Goal: Use online tool/utility: Utilize a website feature to perform a specific function

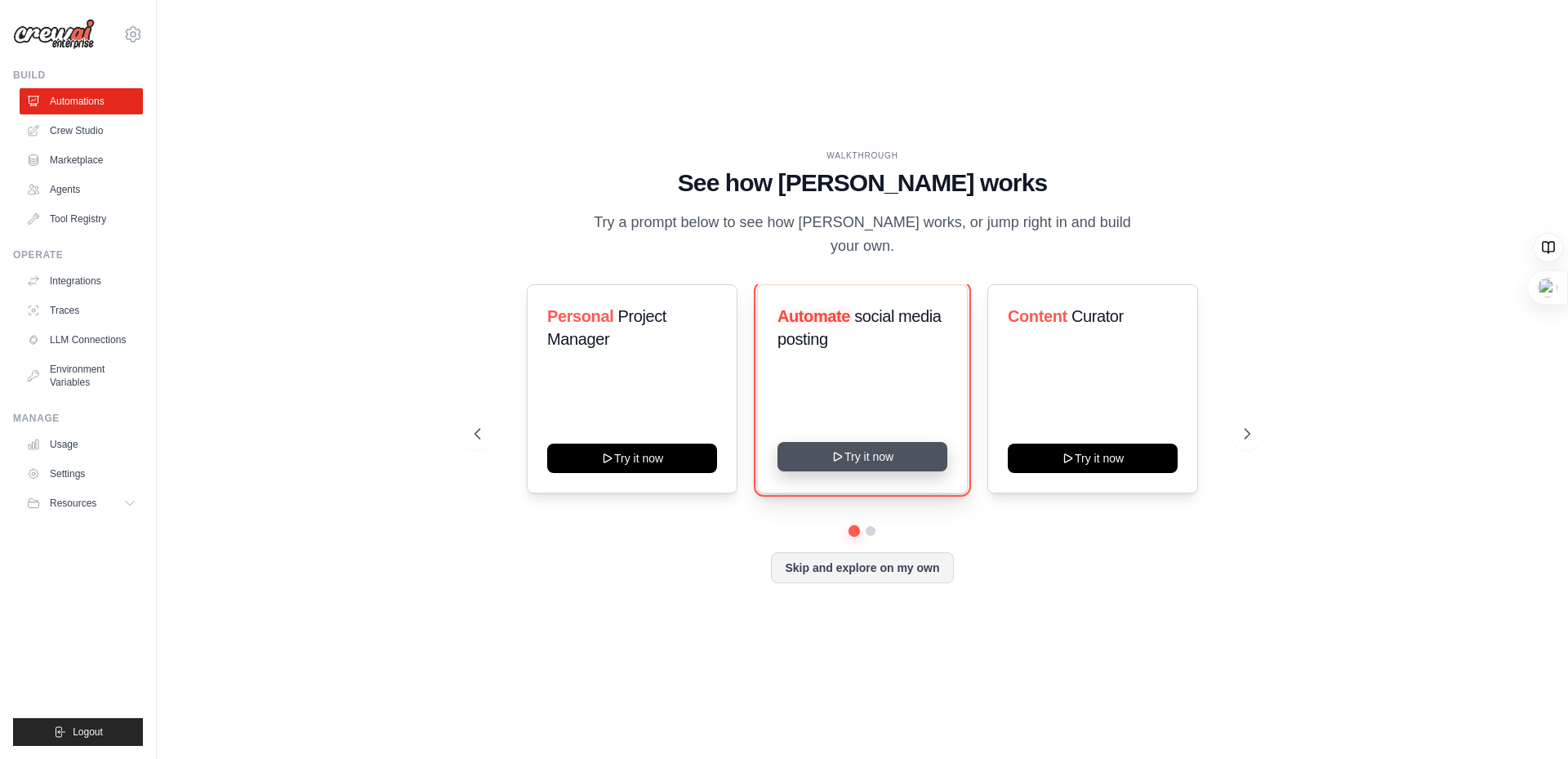
click at [845, 442] on button "Try it now" at bounding box center [862, 457] width 170 height 29
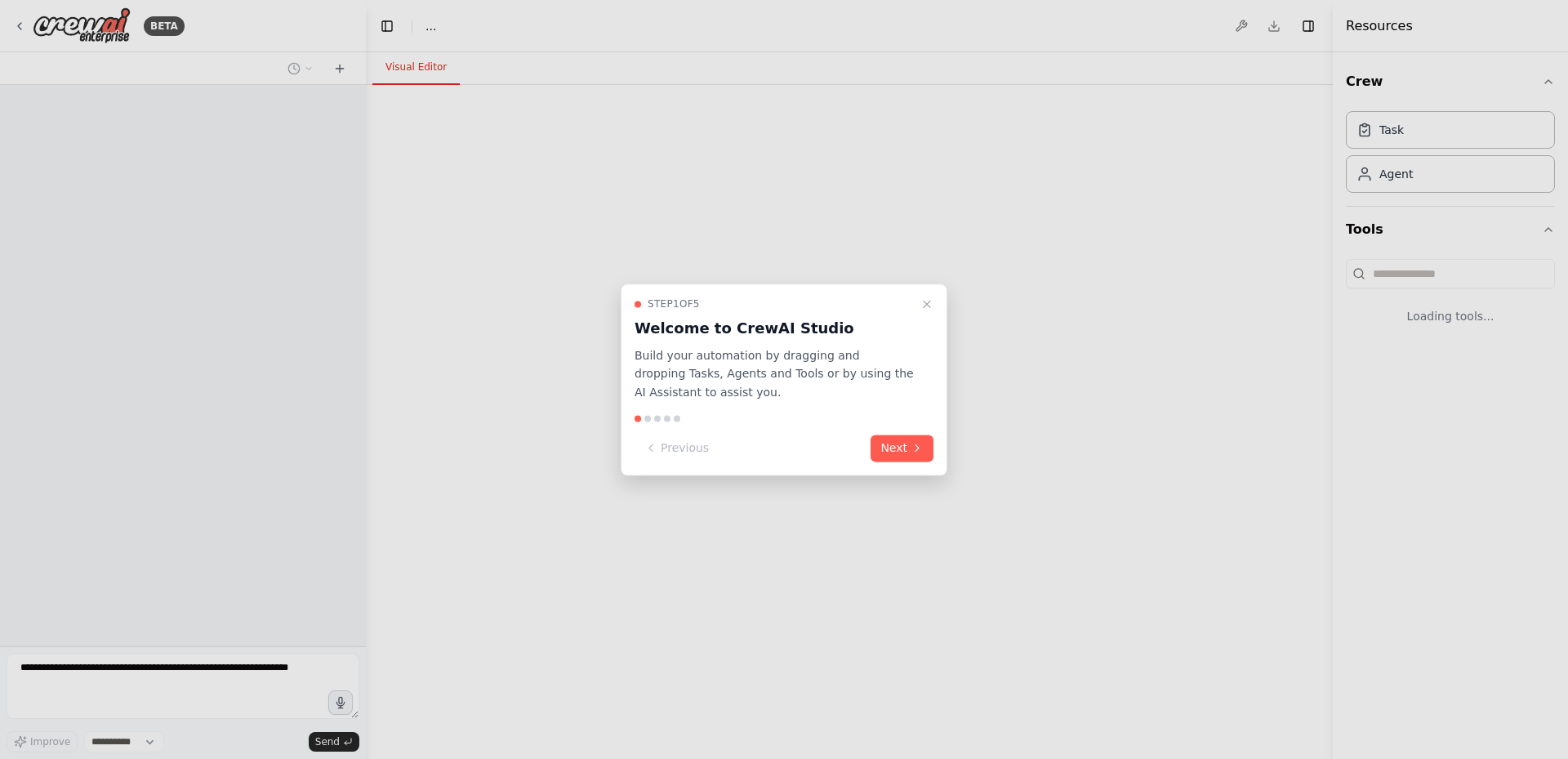
select select "****"
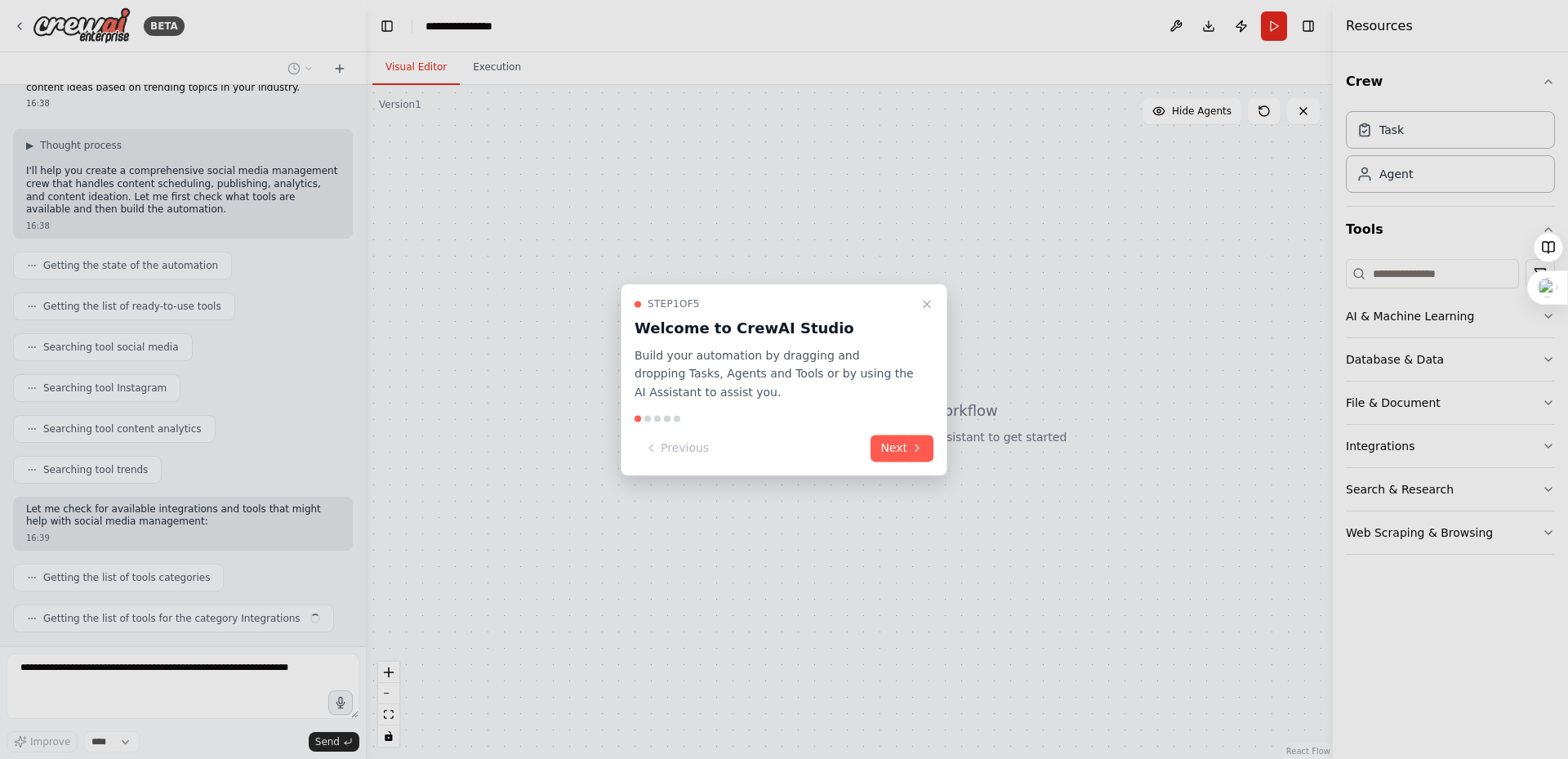
scroll to position [102, 0]
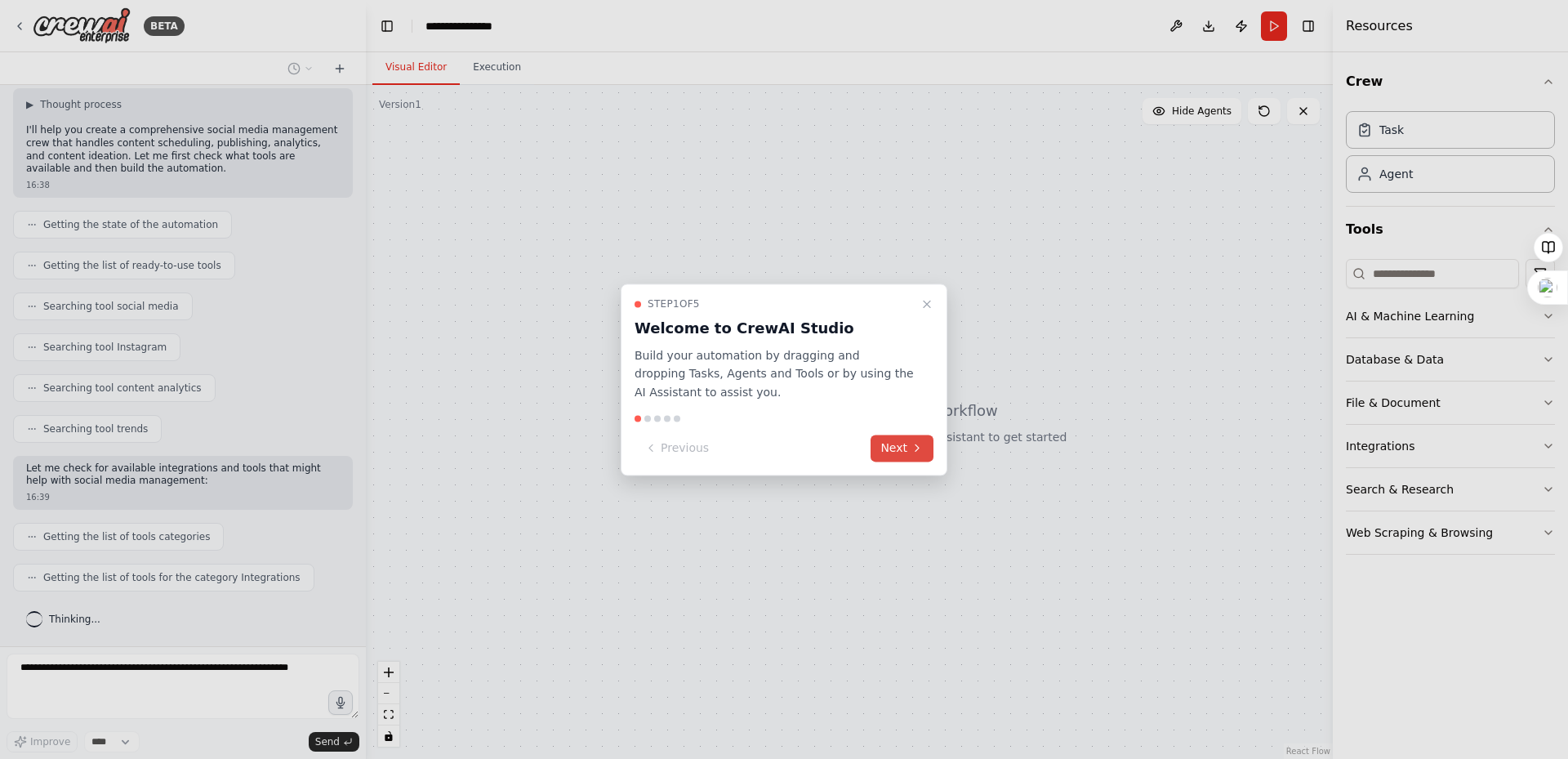
click at [891, 441] on button "Next" at bounding box center [902, 447] width 63 height 27
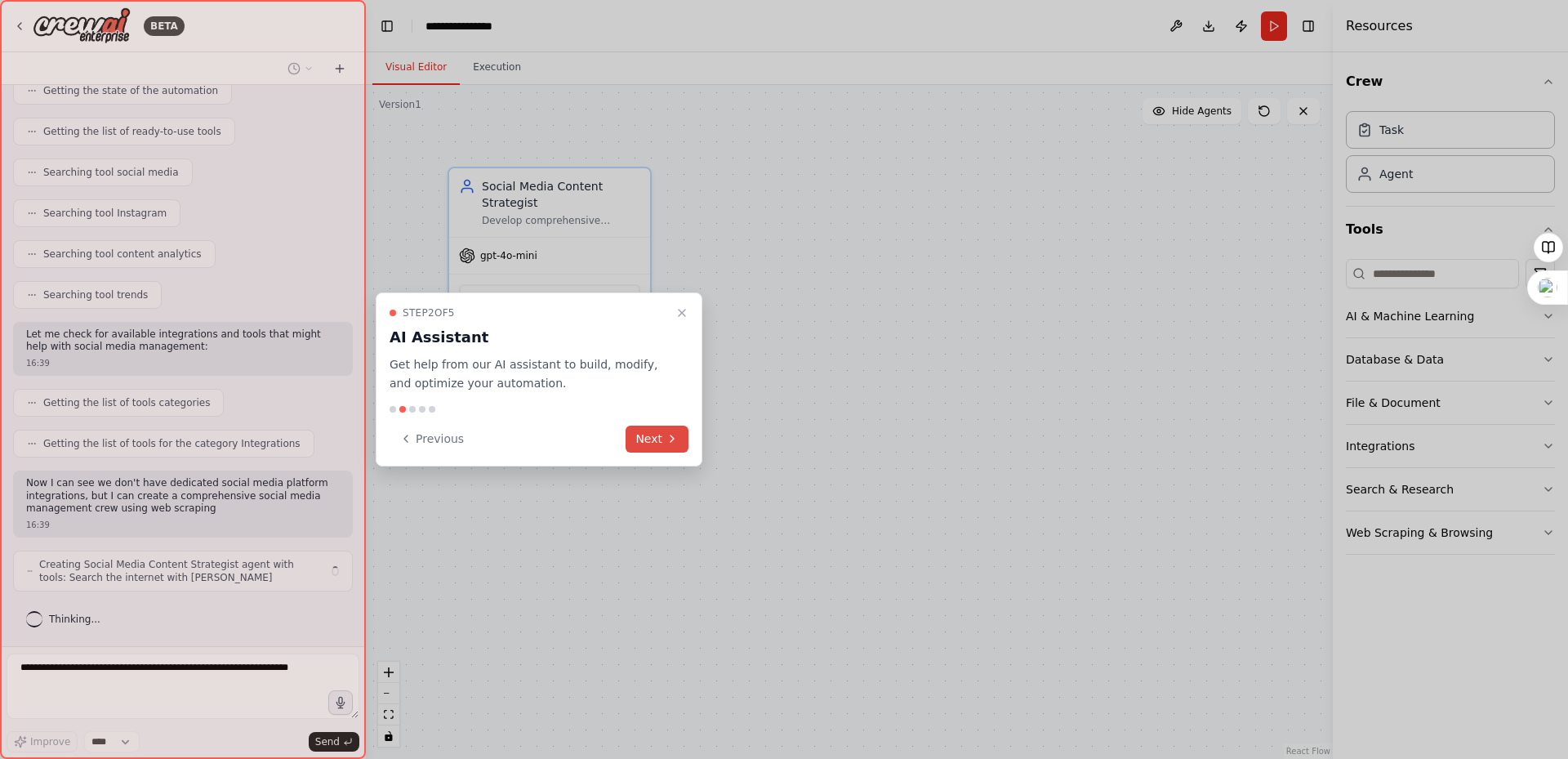
scroll to position [248, 0]
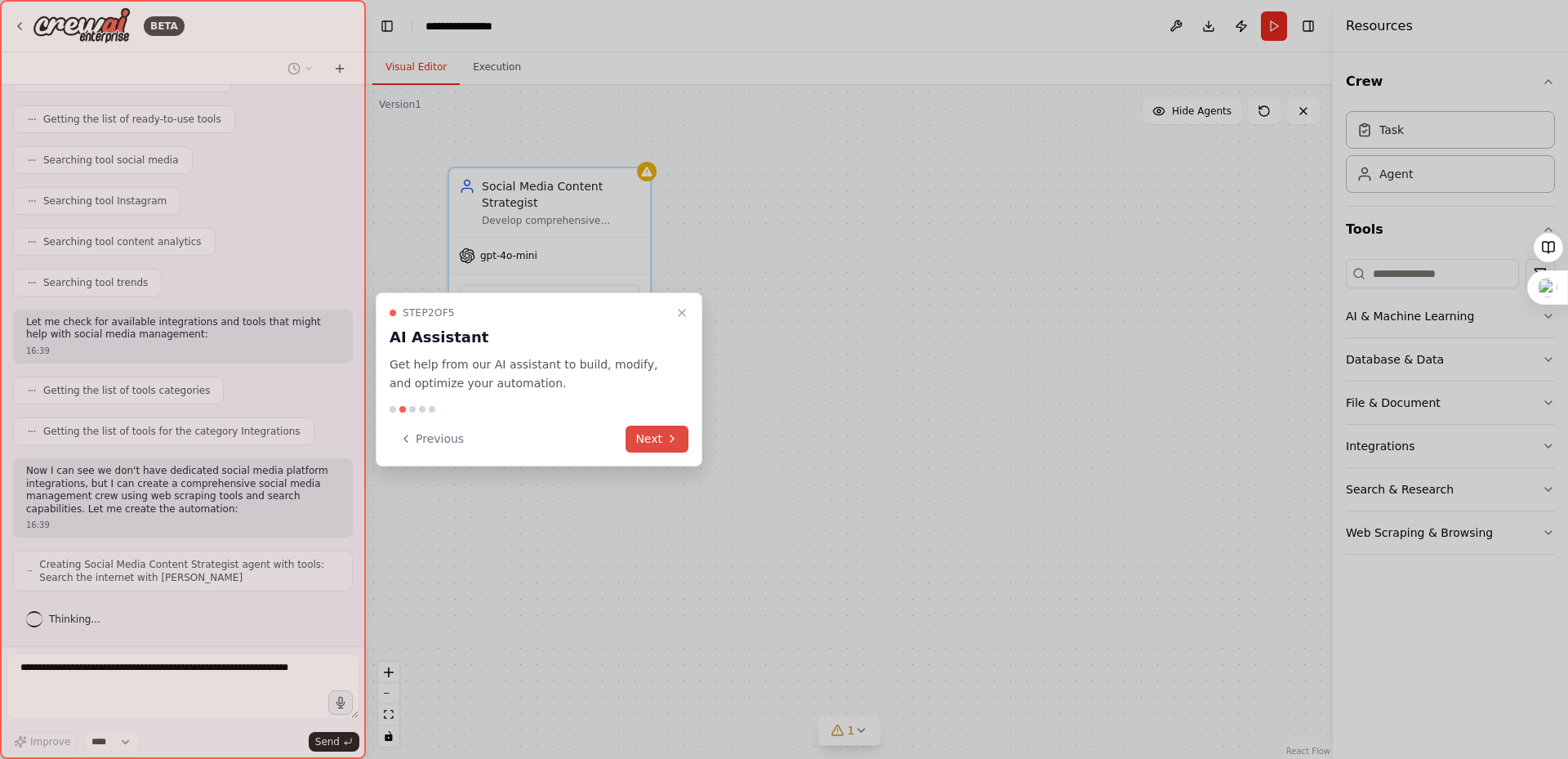
click at [657, 442] on button "Next" at bounding box center [656, 439] width 63 height 27
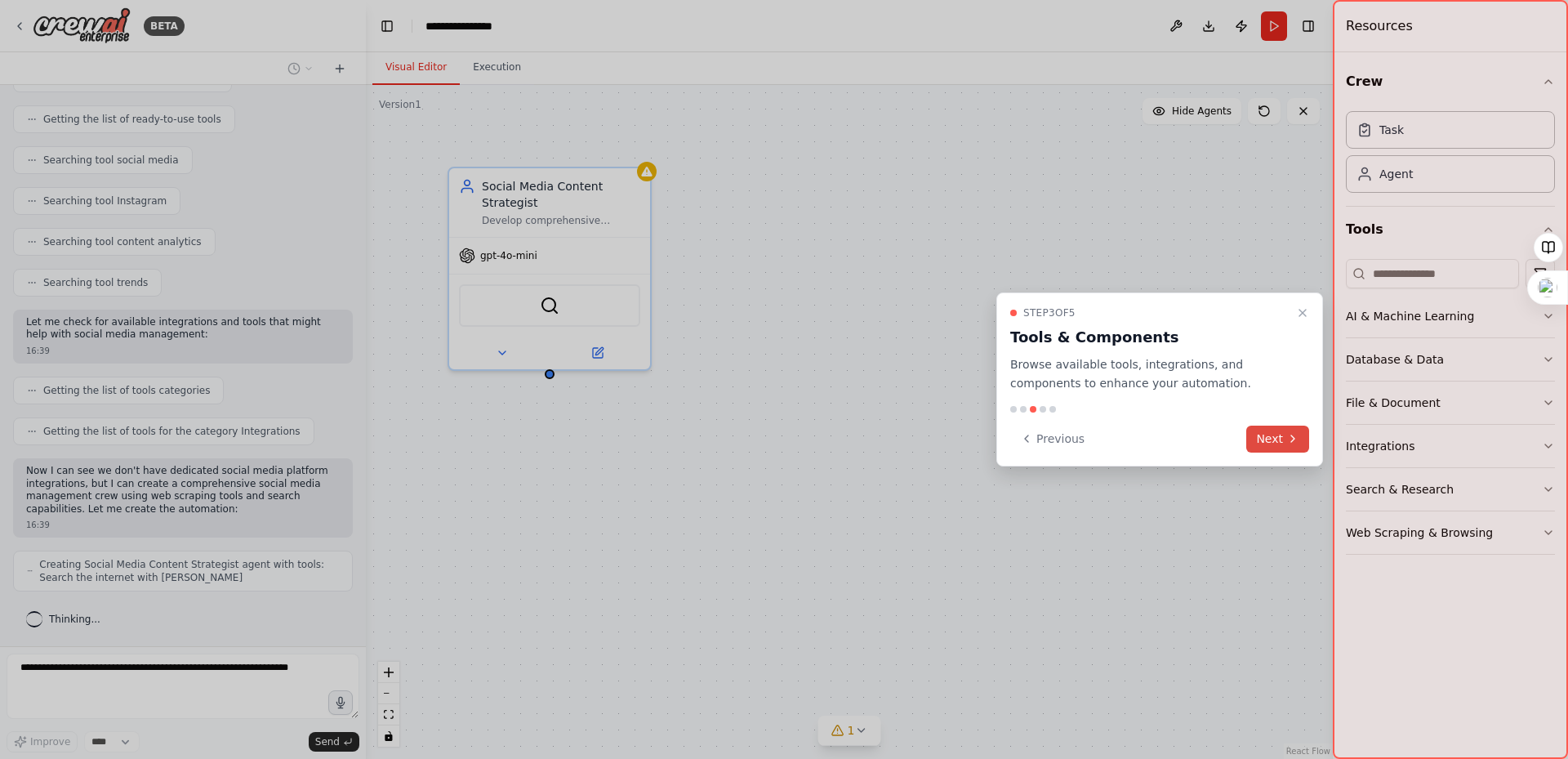
click at [1268, 445] on button "Next" at bounding box center [1277, 439] width 63 height 27
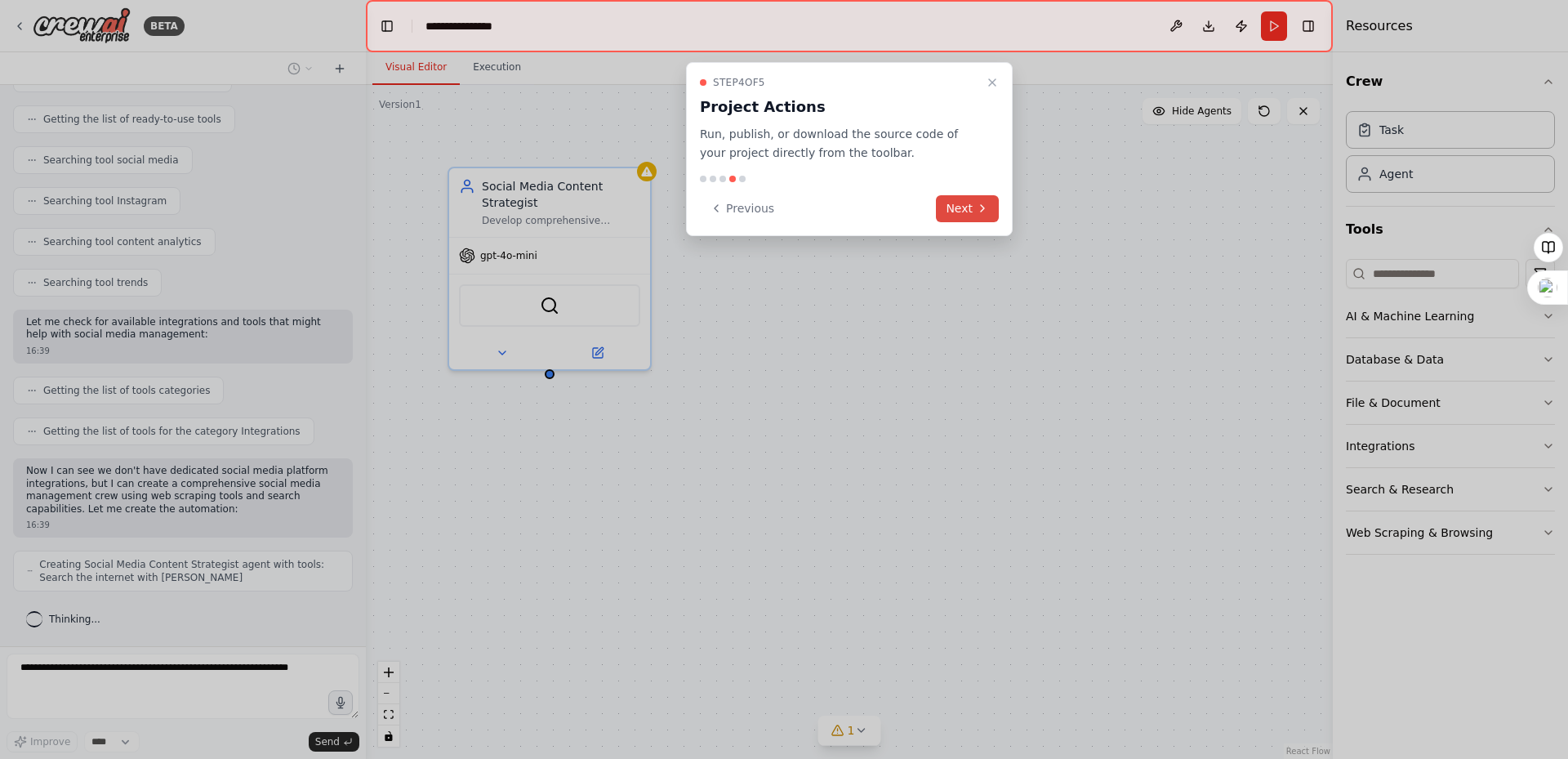
click at [966, 201] on button "Next" at bounding box center [967, 208] width 63 height 27
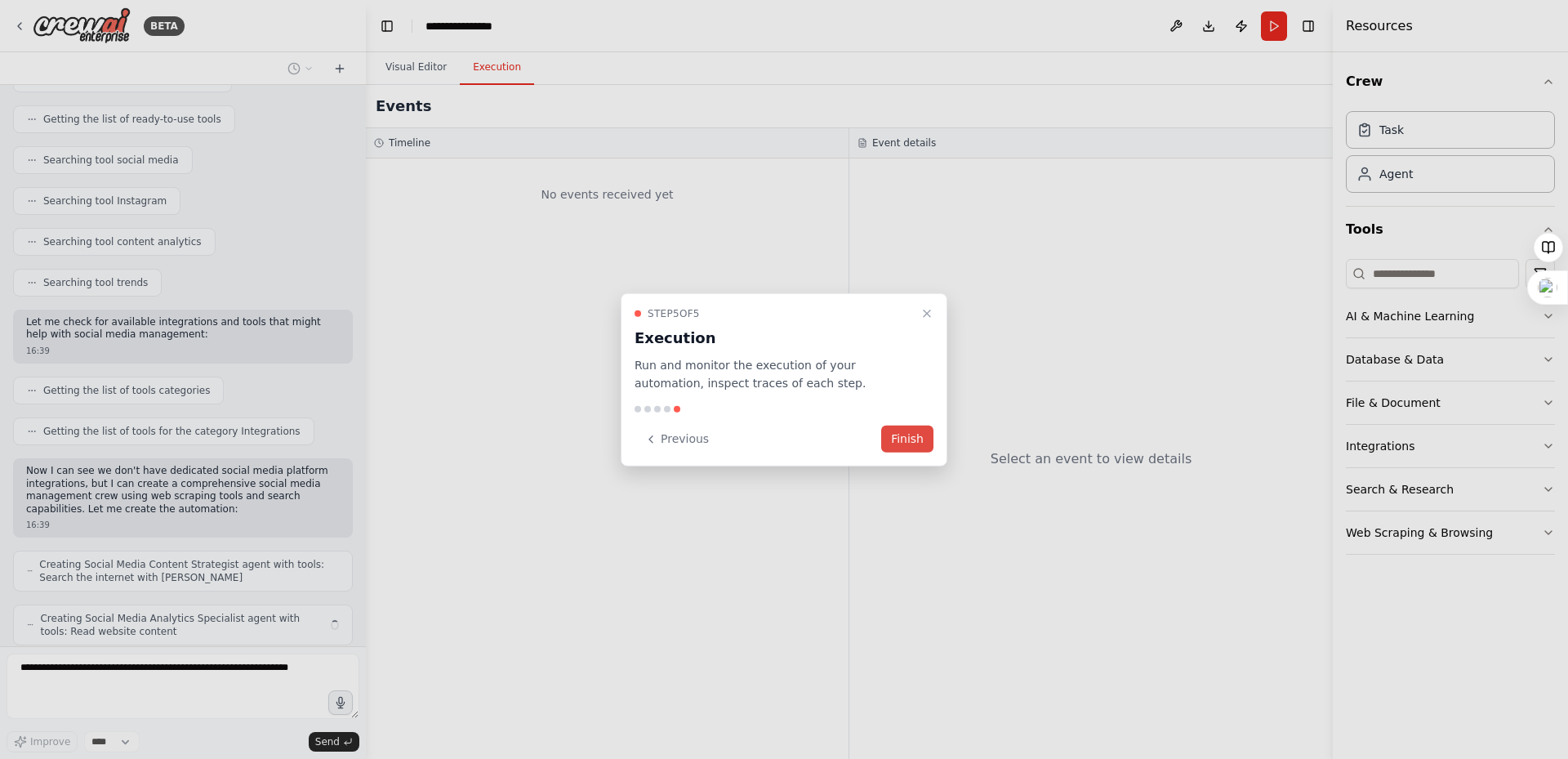
click at [897, 441] on button "Finish" at bounding box center [907, 439] width 52 height 27
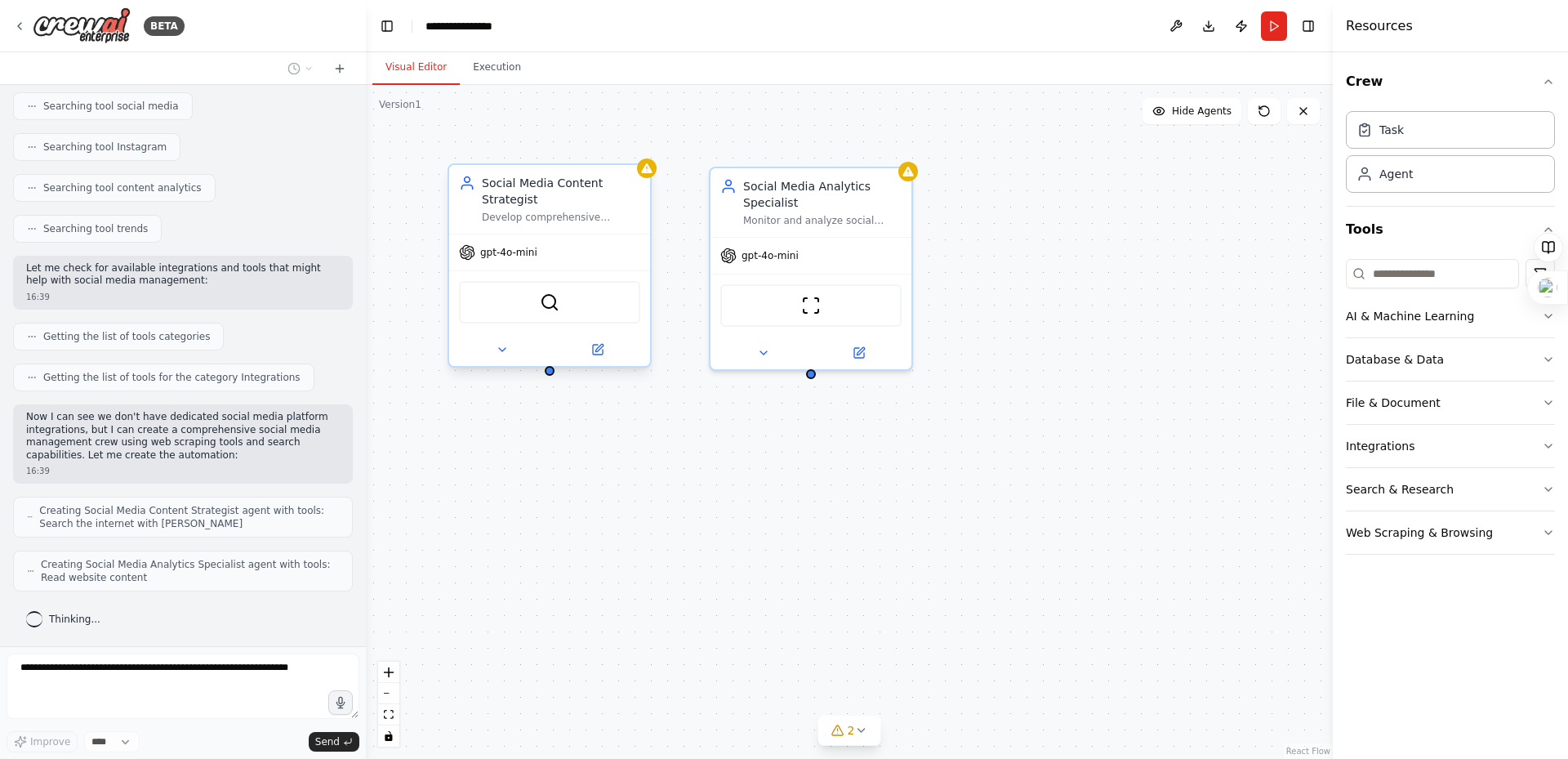
click at [556, 212] on div "Develop comprehensive content strategies for {industry} on social media platfor…" at bounding box center [561, 217] width 158 height 13
click at [566, 314] on div "SerperDevTool" at bounding box center [550, 302] width 182 height 43
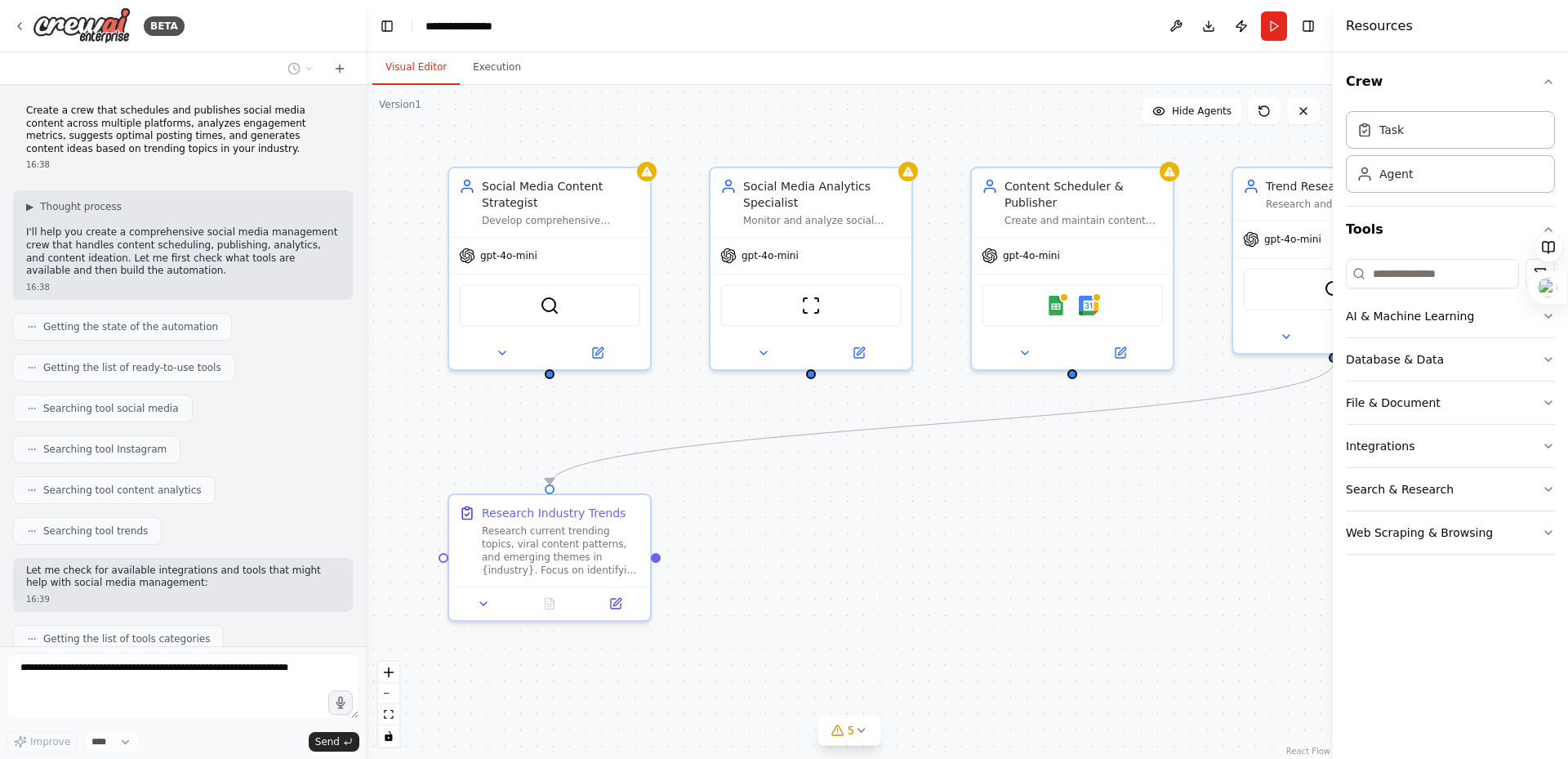
scroll to position [547, 0]
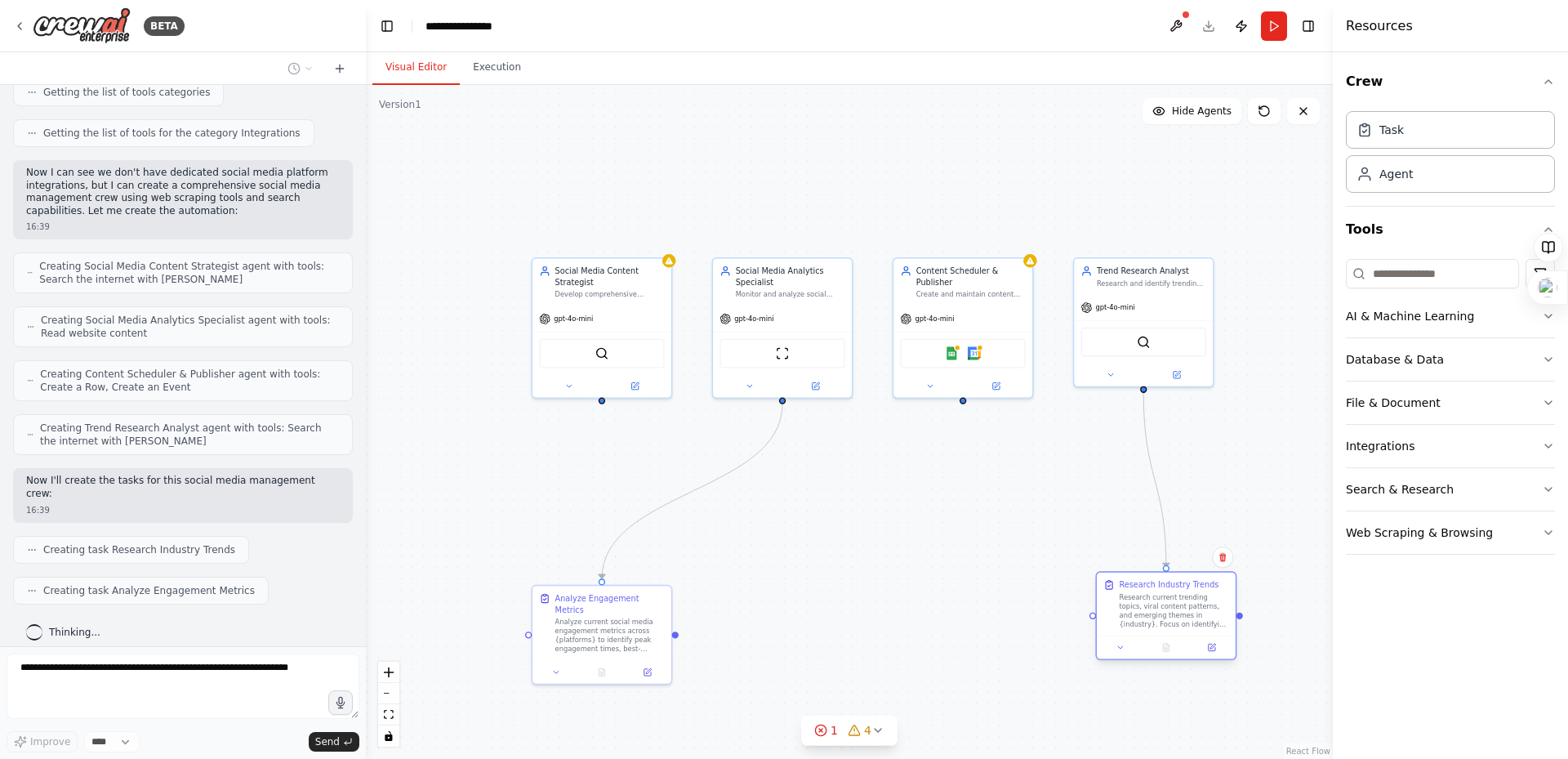
drag, startPoint x: 581, startPoint y: 526, endPoint x: 1148, endPoint y: 612, distance: 573.5
click at [1148, 612] on div "Research current trending topics, viral content patterns, and emerging themes i…" at bounding box center [1174, 611] width 110 height 36
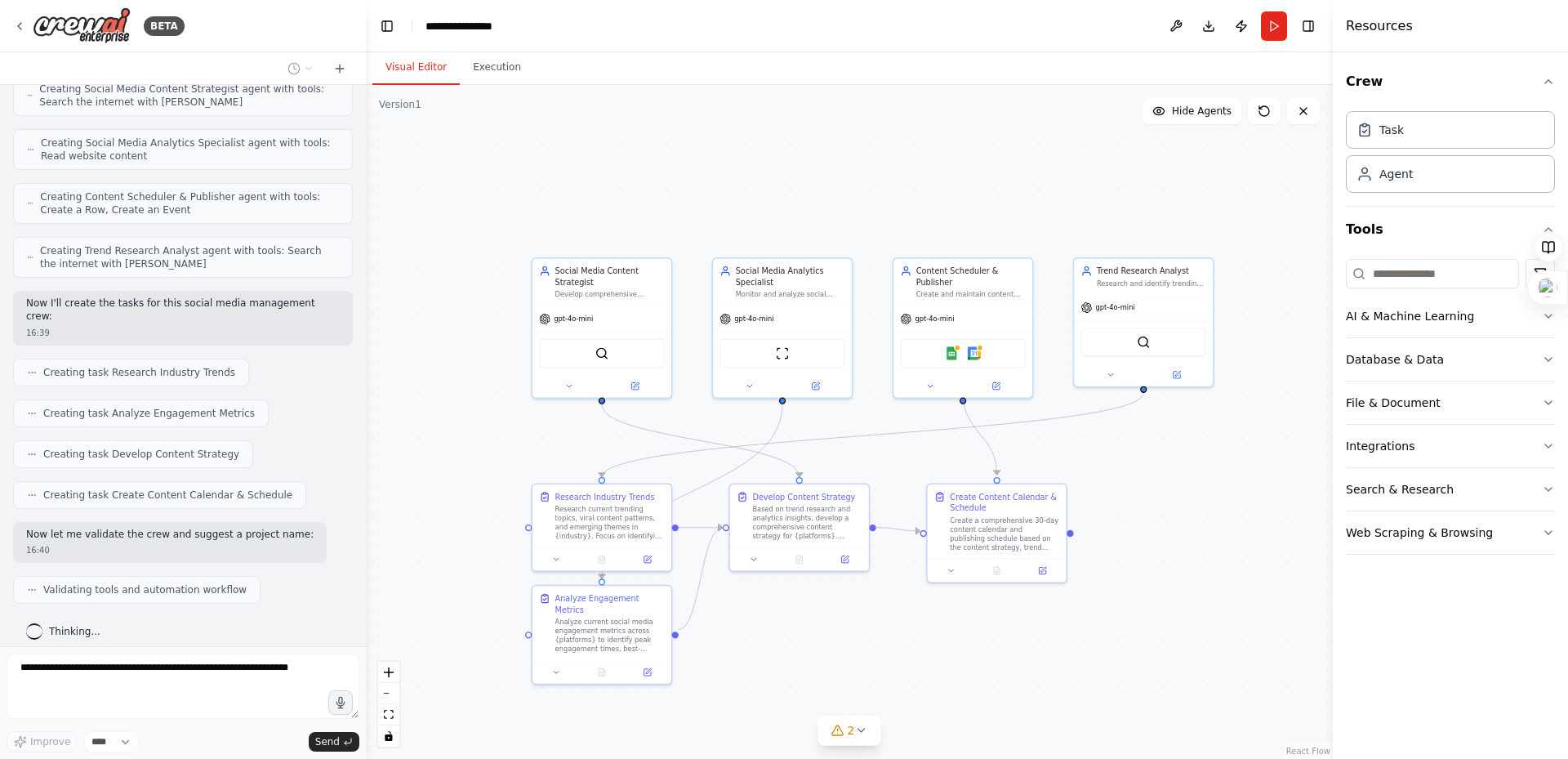
scroll to position [778, 0]
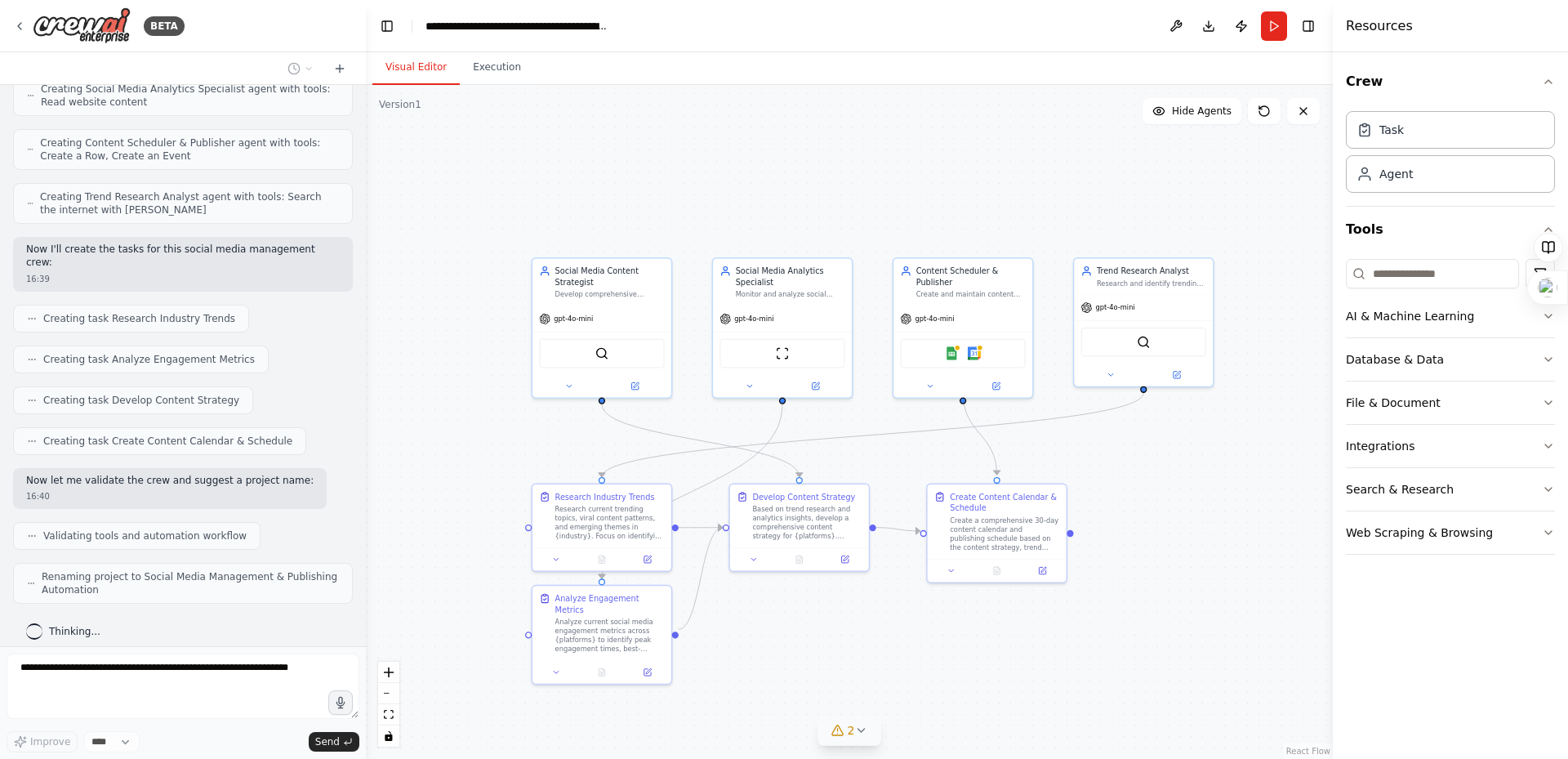
click at [850, 731] on span "2" at bounding box center [851, 730] width 8 height 16
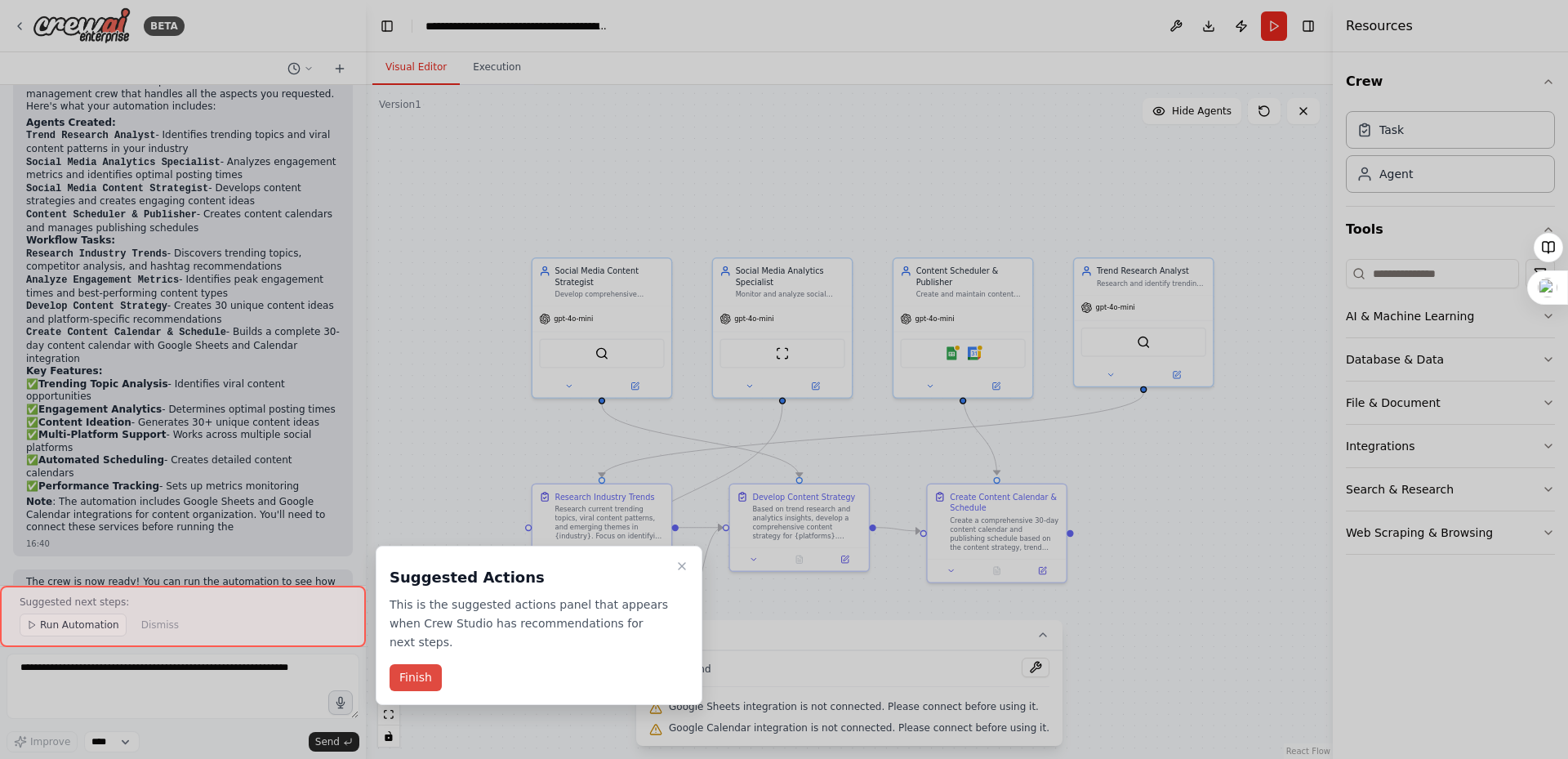
scroll to position [1338, 0]
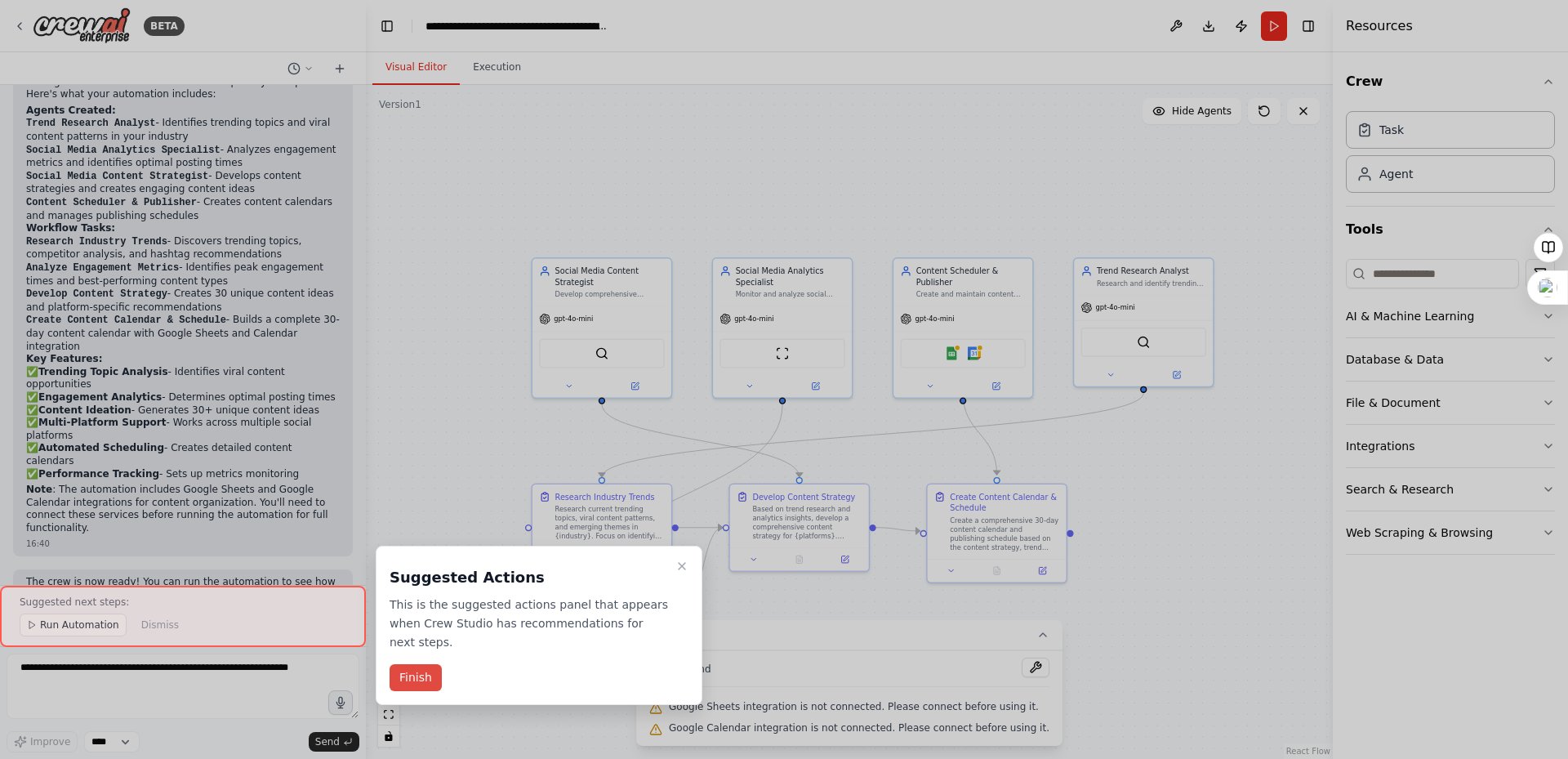
click at [409, 664] on button "Finish" at bounding box center [415, 677] width 52 height 27
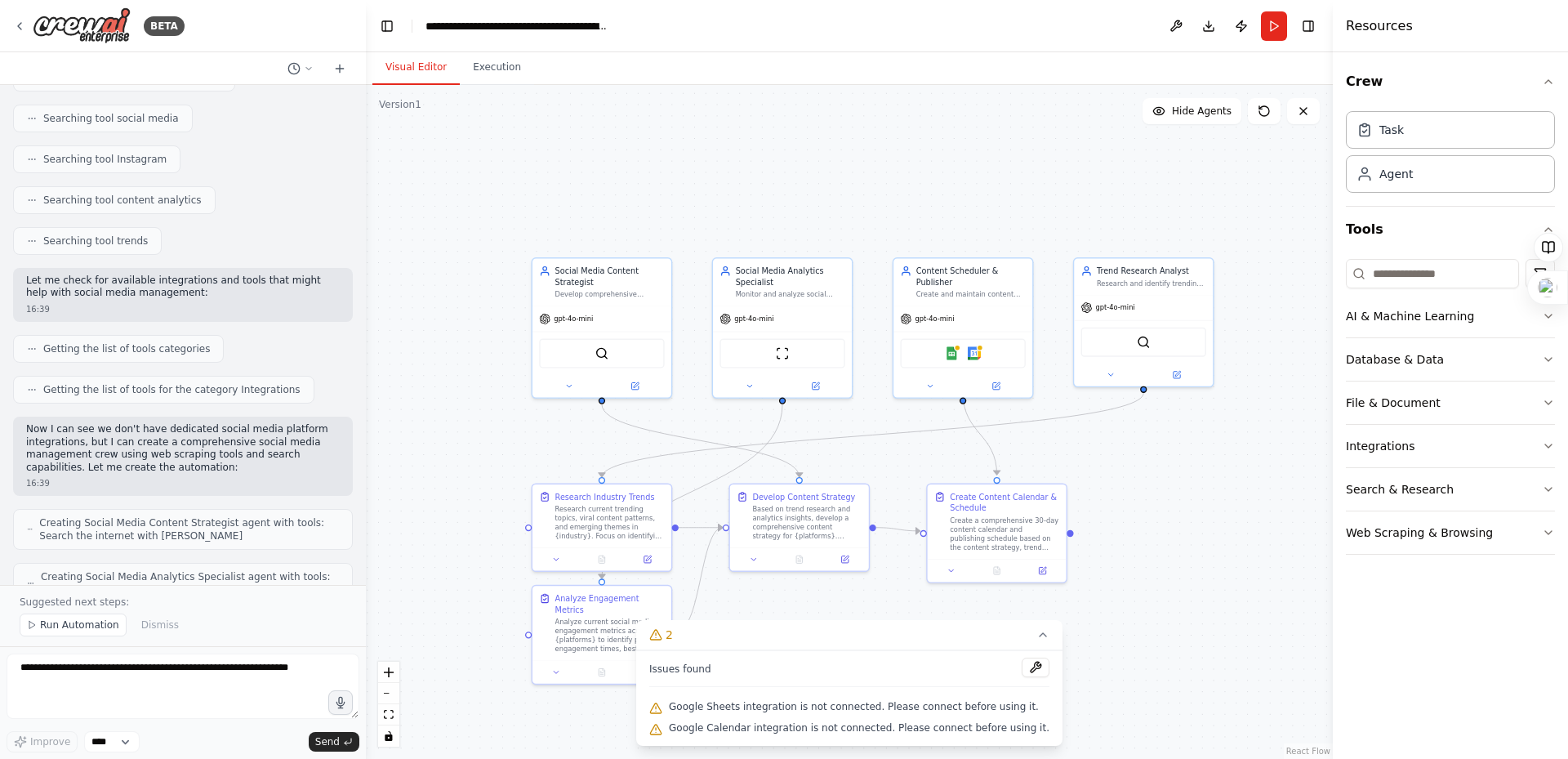
scroll to position [326, 0]
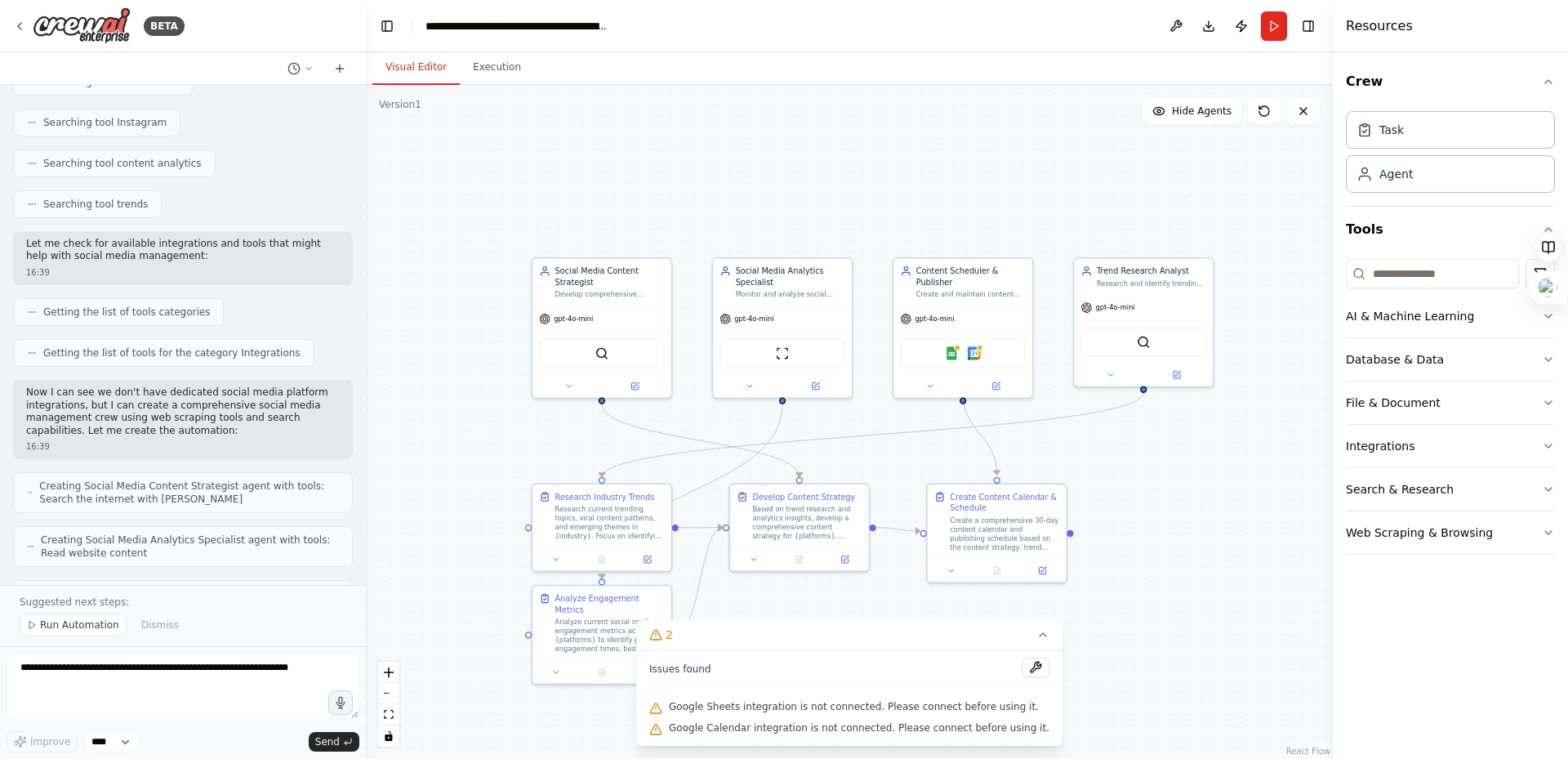
click at [122, 310] on span "Getting the list of tools categories" at bounding box center [127, 312] width 167 height 13
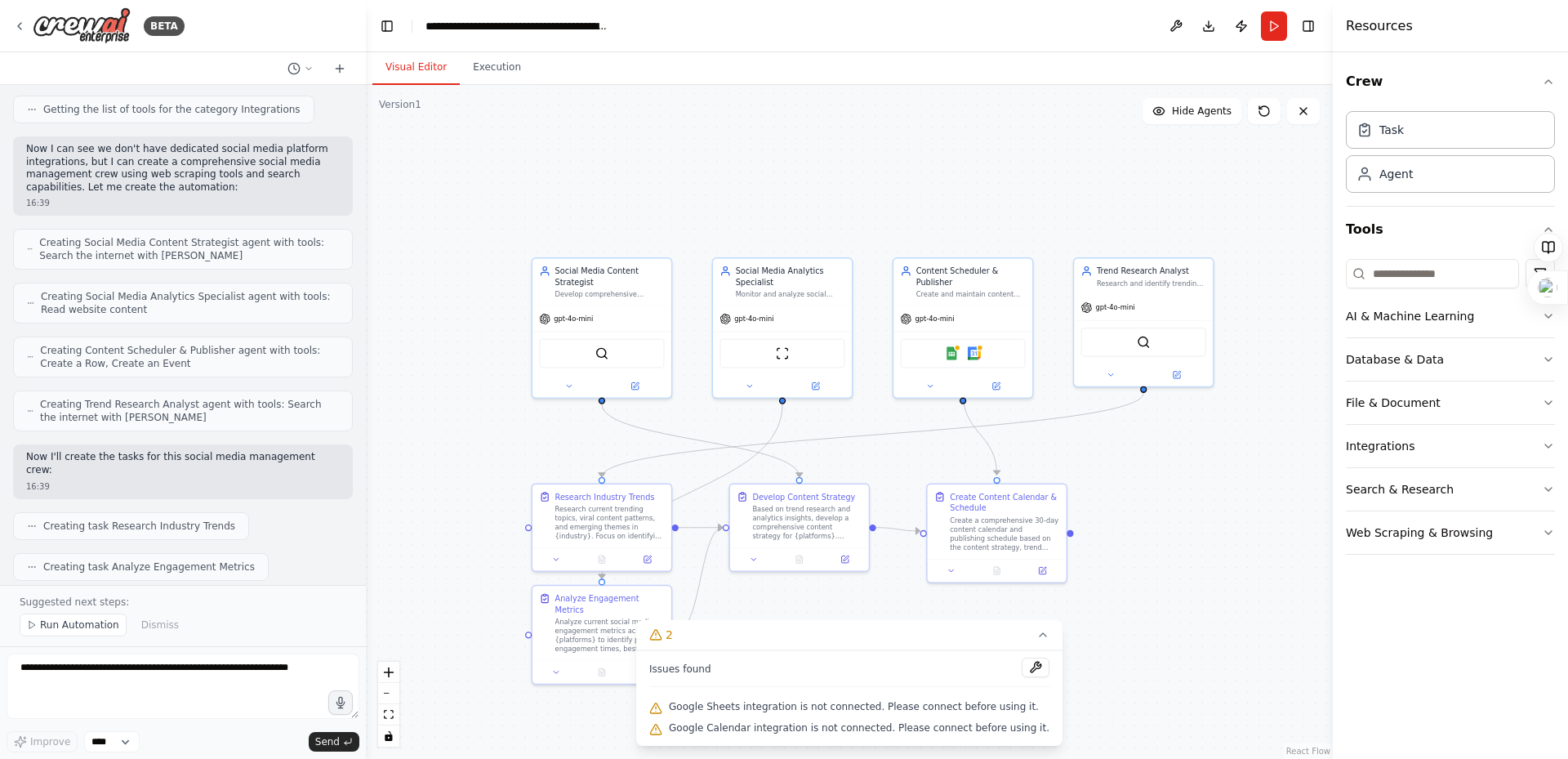
scroll to position [573, 0]
click at [1271, 32] on button "Run" at bounding box center [1273, 26] width 27 height 29
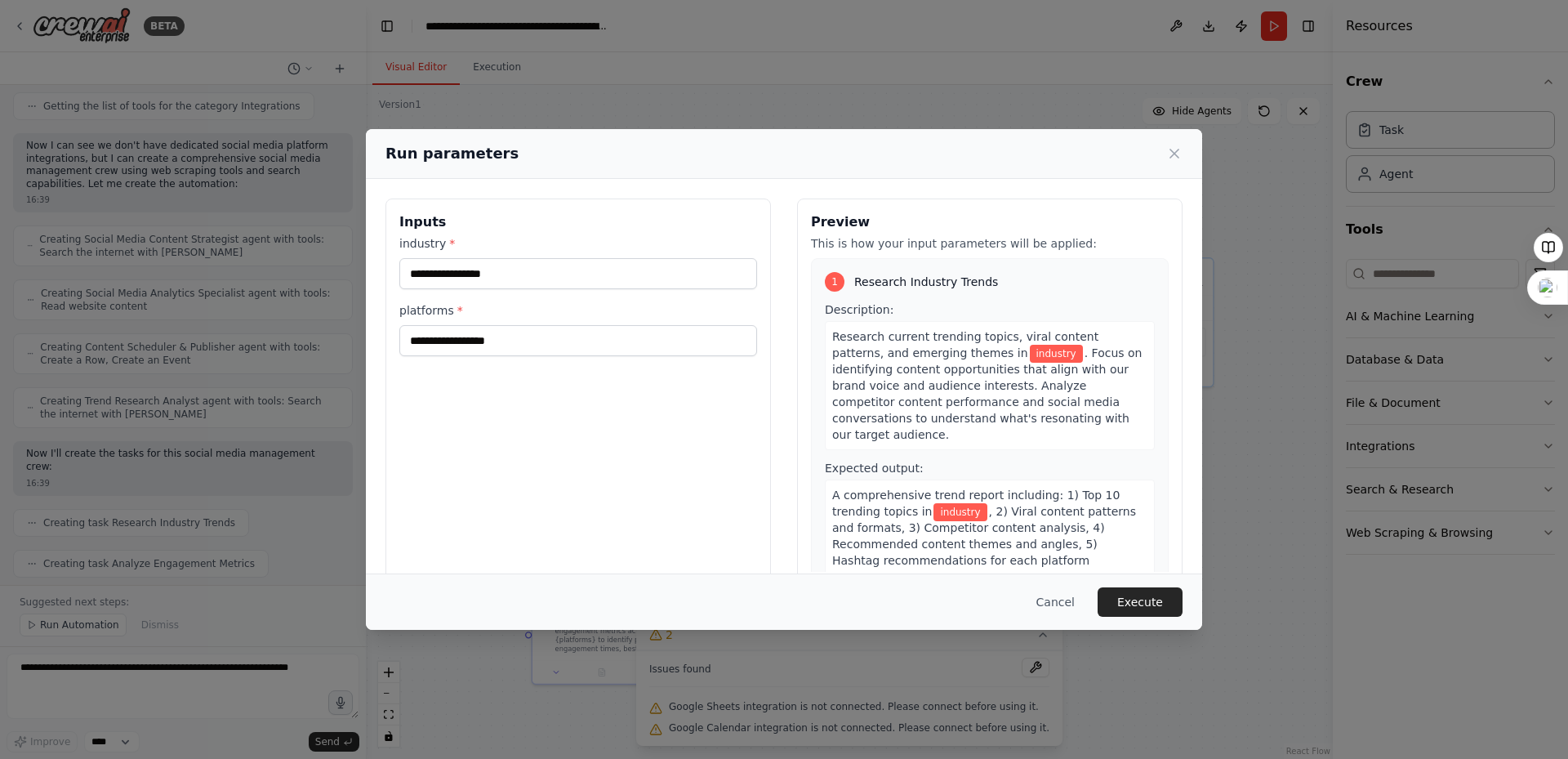
click at [486, 360] on div "Inputs industry * platforms *" at bounding box center [578, 392] width 385 height 387
click at [497, 338] on input "platforms *" at bounding box center [578, 341] width 358 height 31
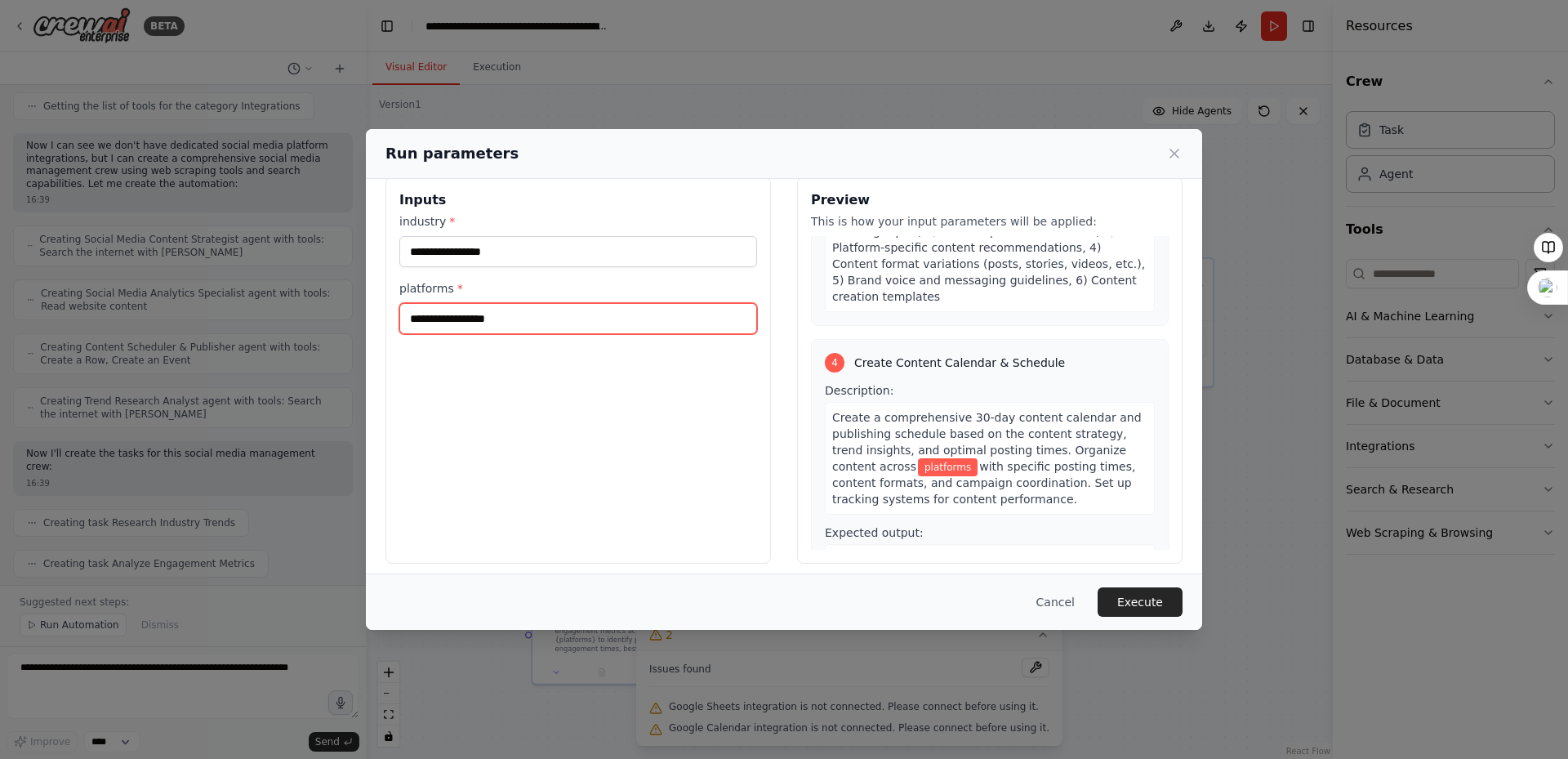
scroll to position [32, 0]
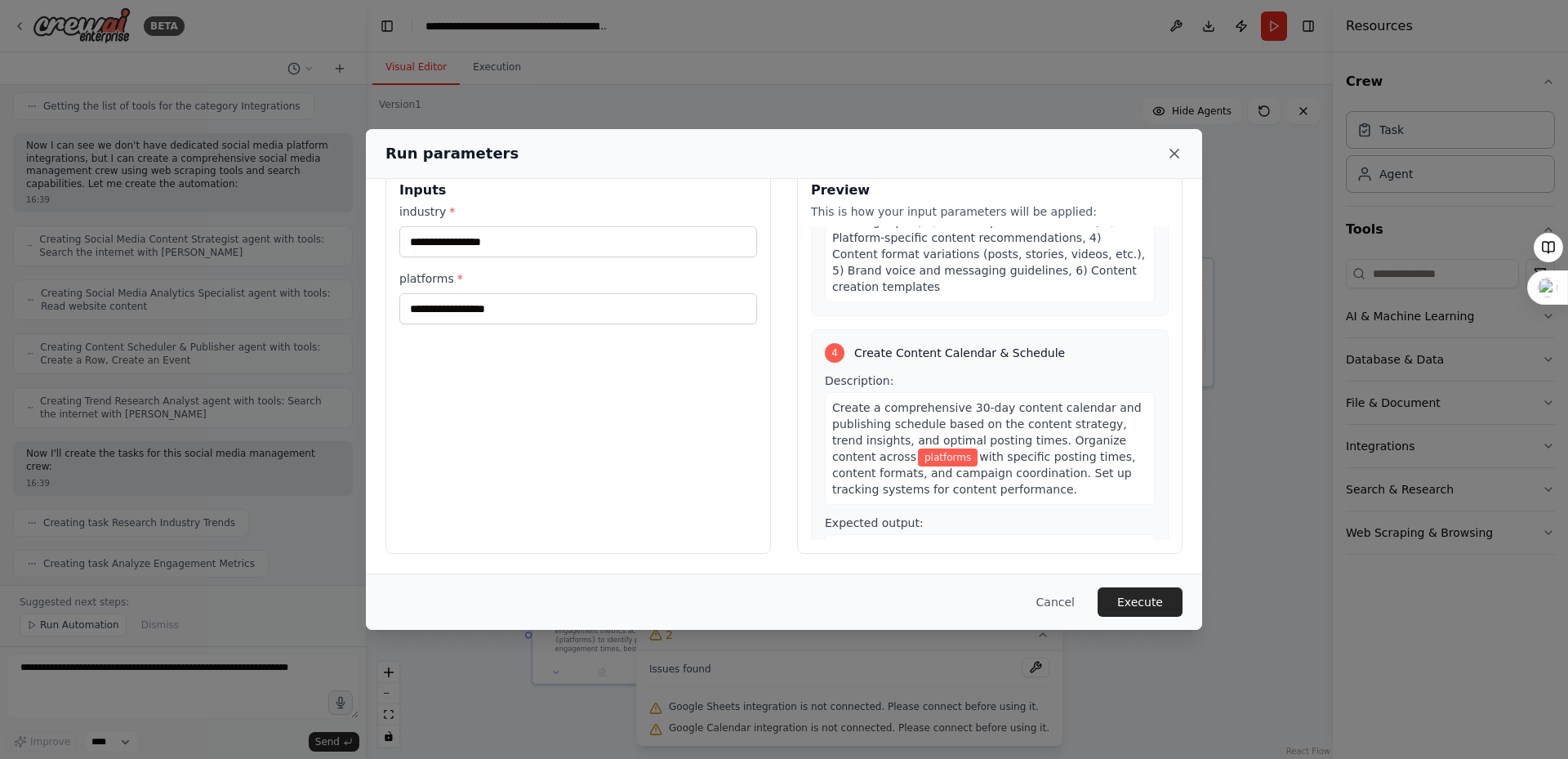
click at [1171, 155] on icon at bounding box center [1174, 153] width 16 height 16
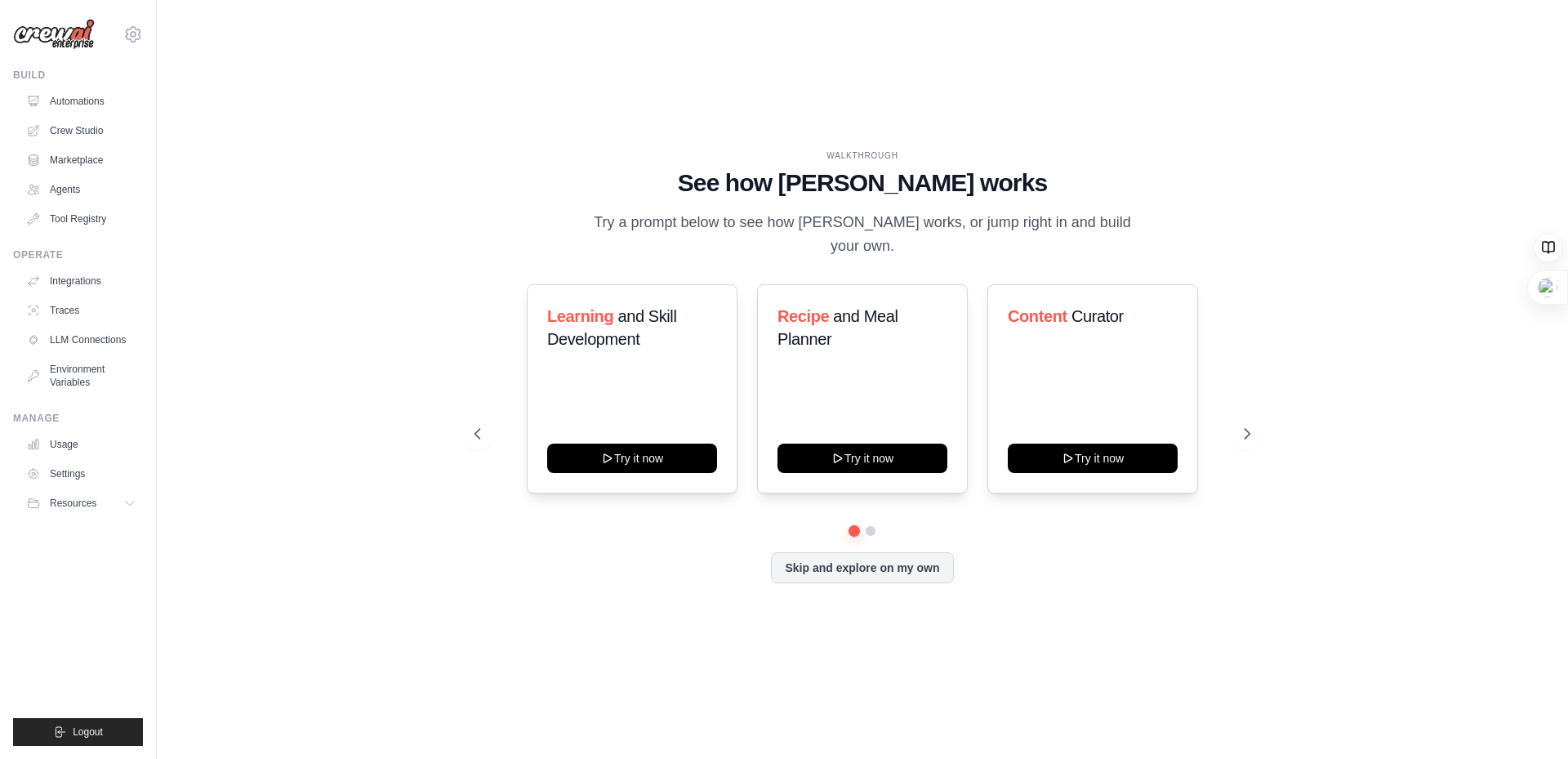
click at [303, 179] on div "WALKTHROUGH See how CrewAI works Try a prompt below to see how CrewAI works, or…" at bounding box center [862, 380] width 1359 height 726
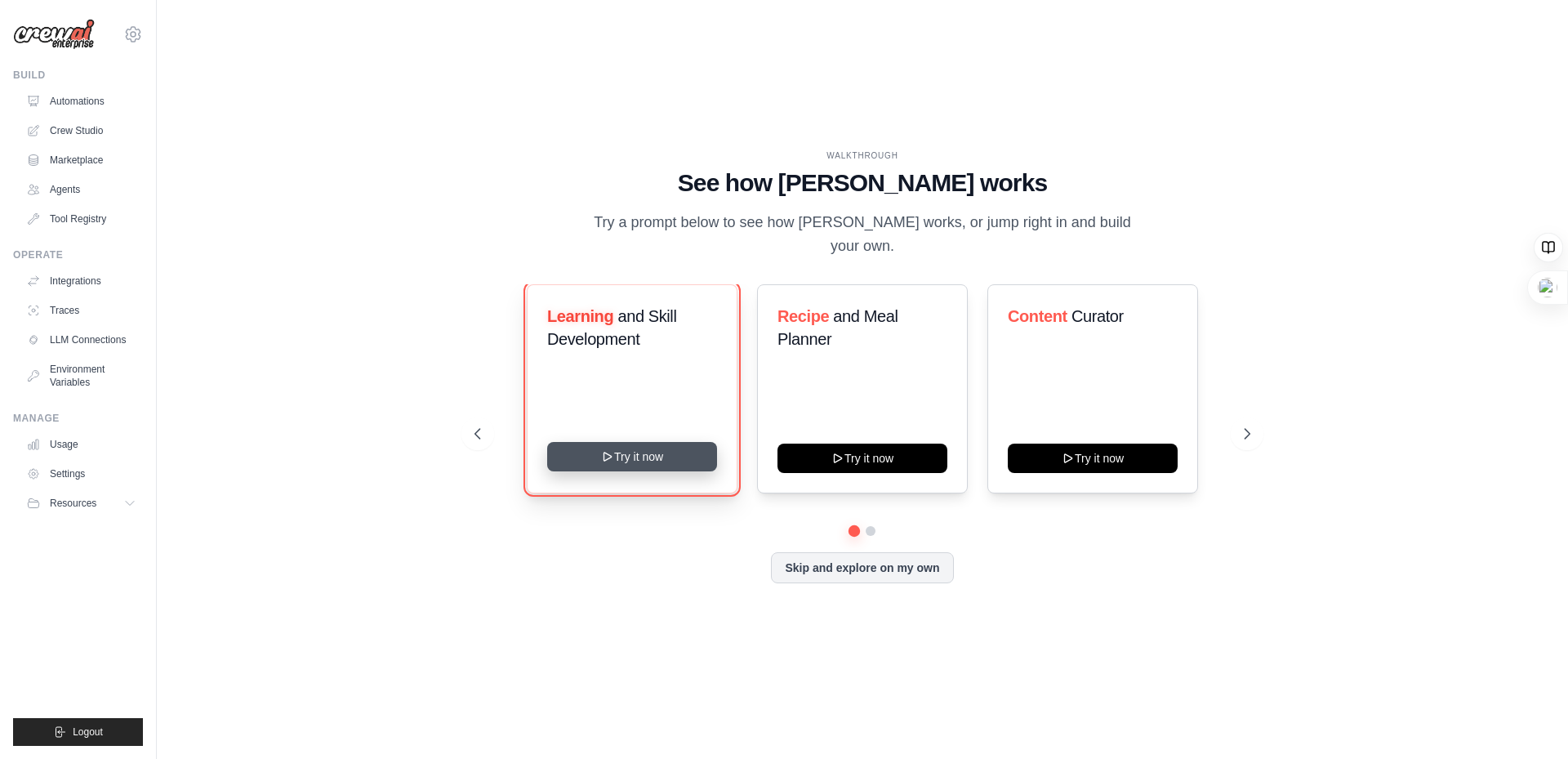
click at [617, 442] on button "Try it now" at bounding box center [632, 457] width 170 height 29
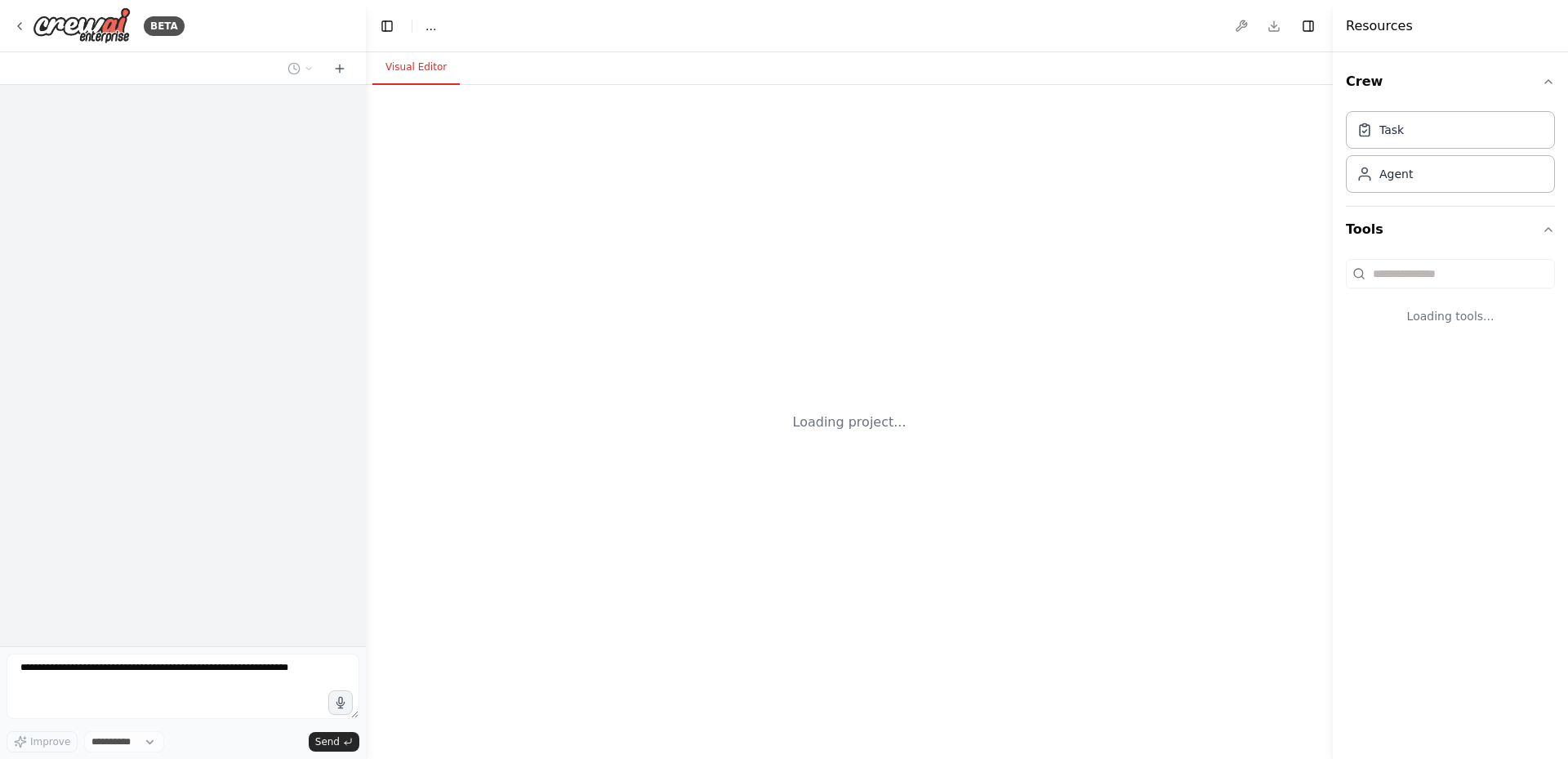
select select "****"
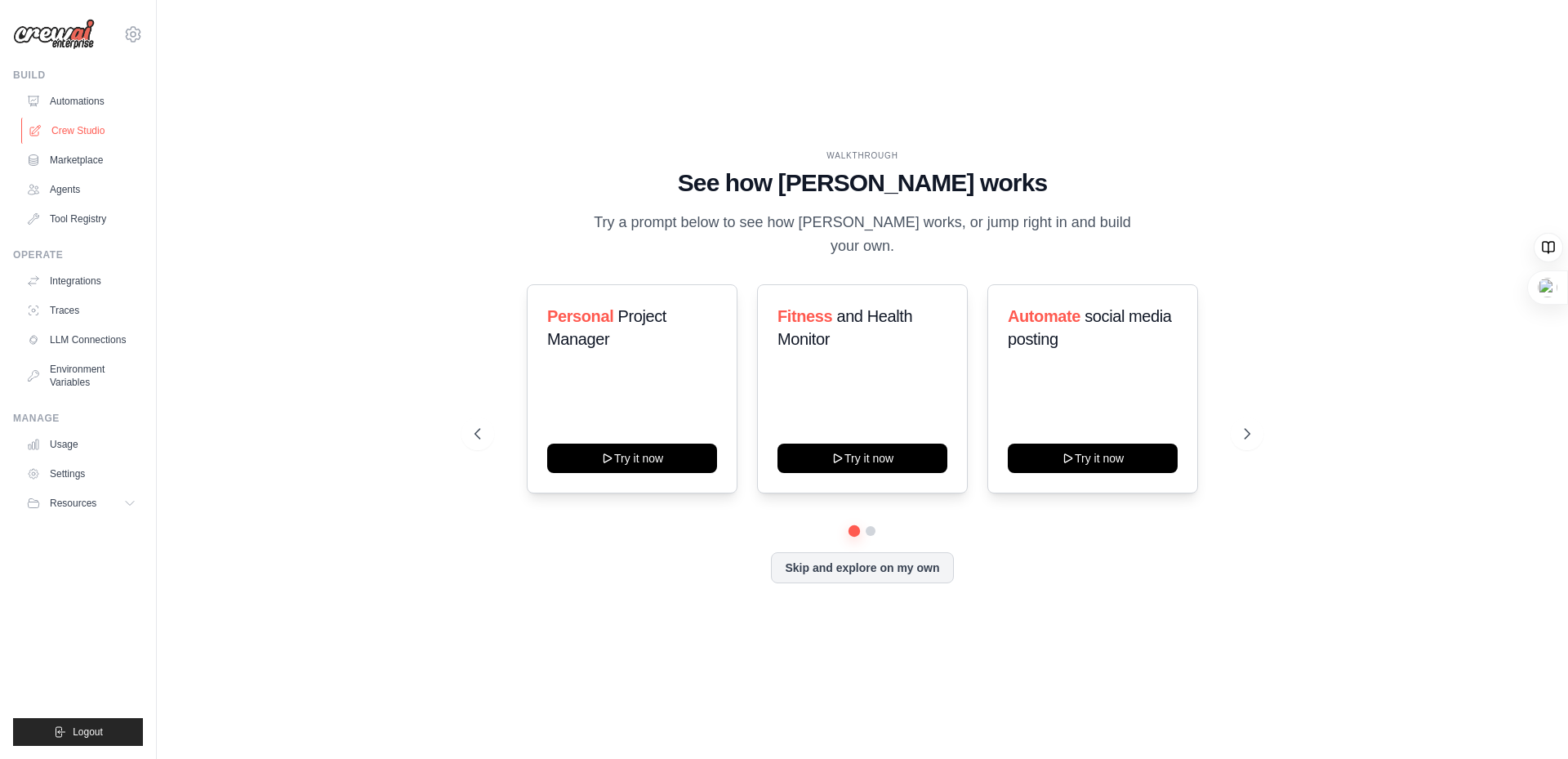
click at [64, 137] on link "Crew Studio" at bounding box center [83, 130] width 123 height 27
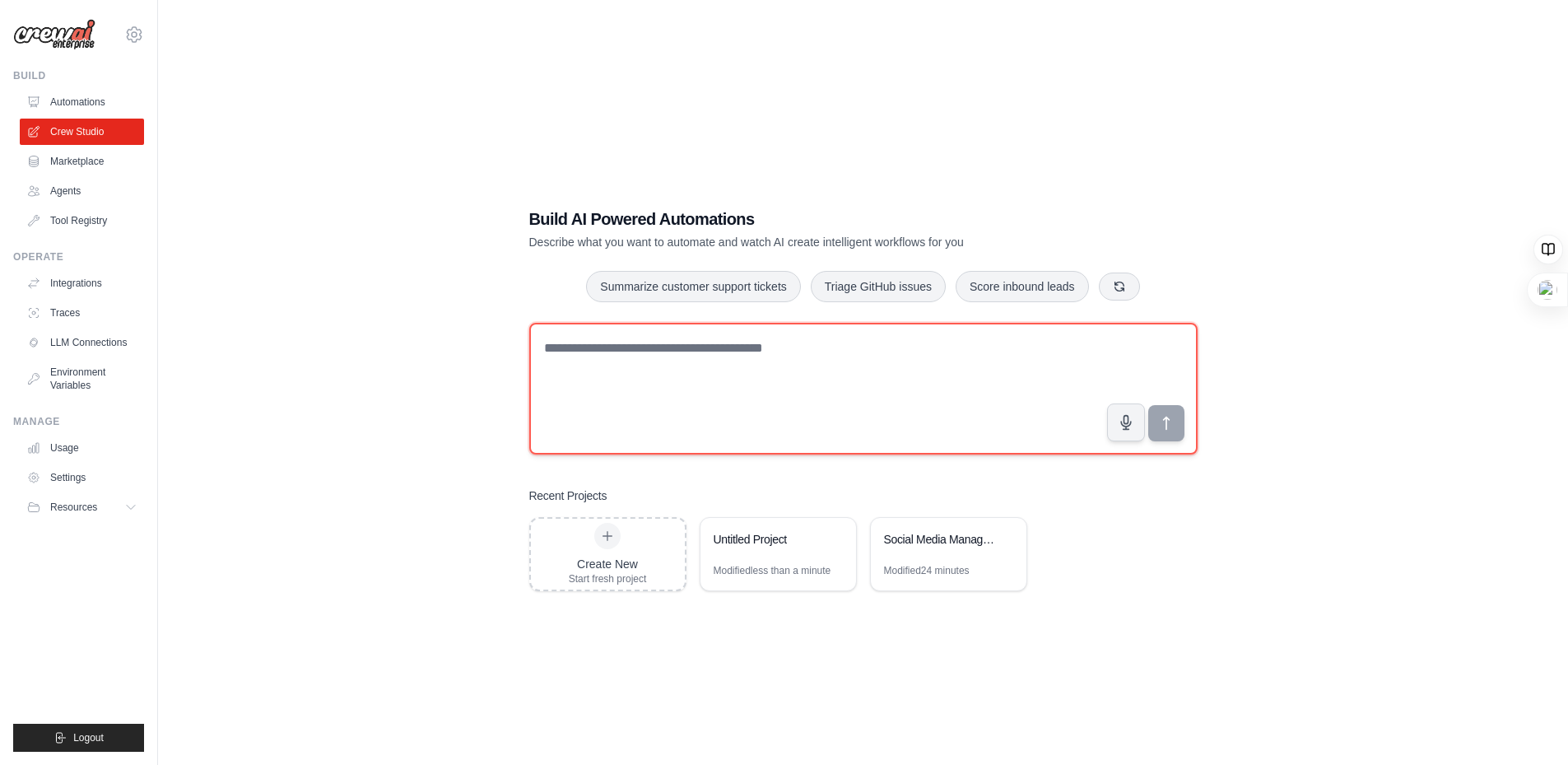
click at [613, 409] on textarea at bounding box center [863, 389] width 668 height 132
